Goal: Find specific page/section: Find specific page/section

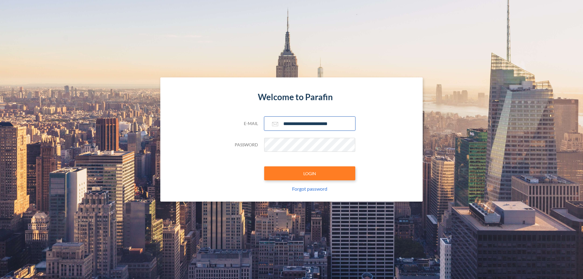
type input "**********"
click at [310, 173] on button "LOGIN" at bounding box center [309, 173] width 91 height 14
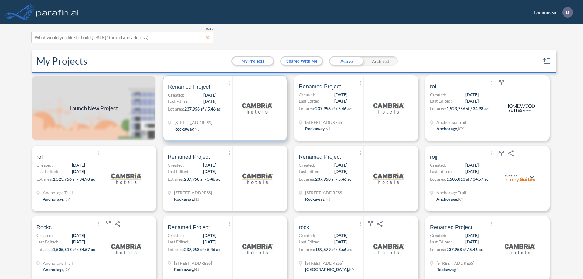
scroll to position [2, 0]
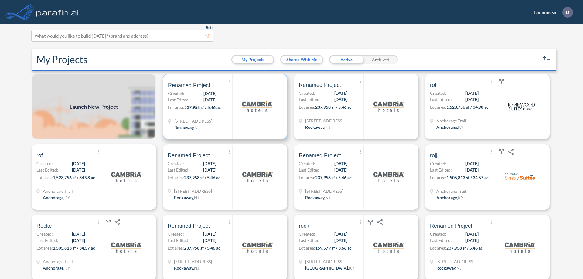
click at [224, 107] on p "Lot area: 237,958 sf / 5.46 ac" at bounding box center [200, 108] width 64 height 9
